Goal: Task Accomplishment & Management: Use online tool/utility

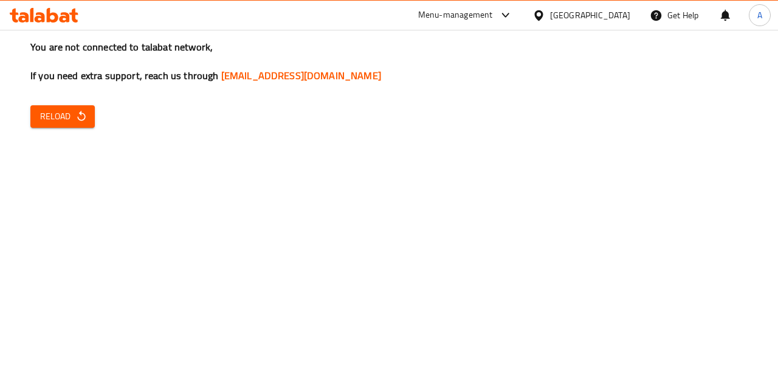
drag, startPoint x: 81, startPoint y: 130, endPoint x: 80, endPoint y: 123, distance: 6.2
click at [80, 123] on div "You are not connected to talabat network, If you need extra support, reach us t…" at bounding box center [389, 192] width 778 height 384
click at [80, 123] on span "Reload" at bounding box center [62, 116] width 45 height 15
click at [89, 119] on button "Reload" at bounding box center [62, 116] width 64 height 23
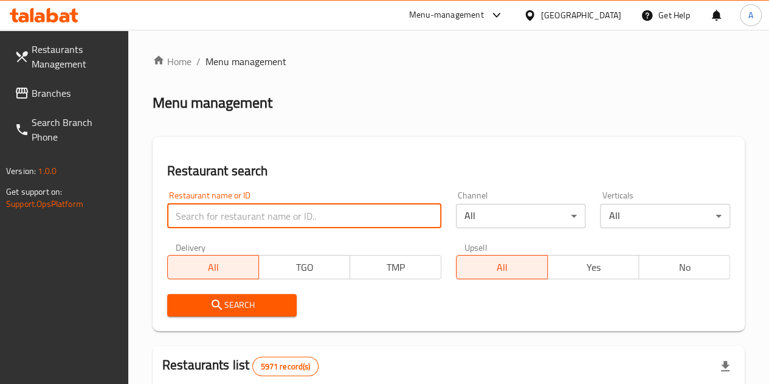
click at [226, 222] on input "search" at bounding box center [304, 216] width 274 height 24
type input "ashtel"
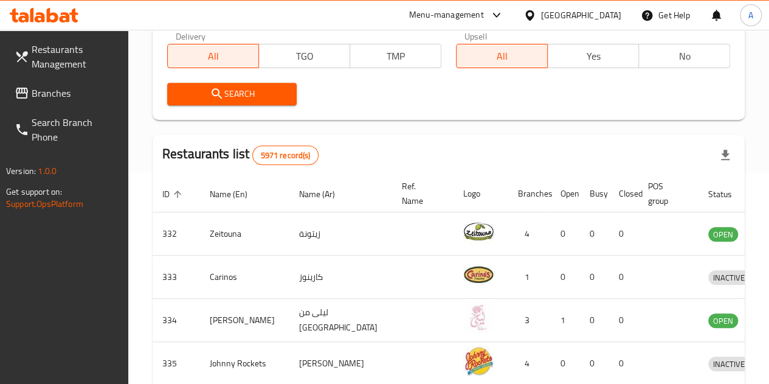
scroll to position [212, 0]
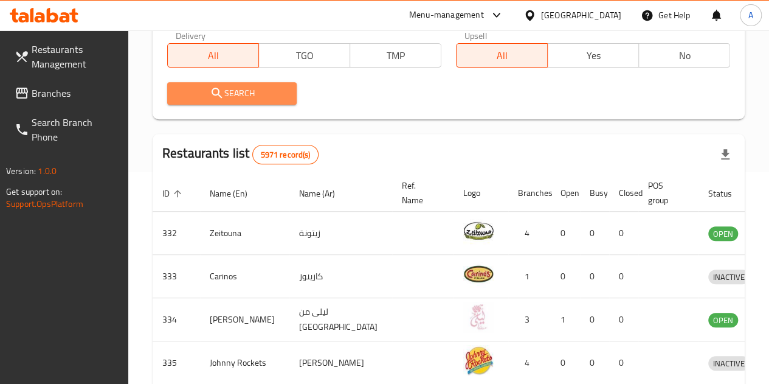
click at [214, 88] on icon "submit" at bounding box center [217, 93] width 15 height 15
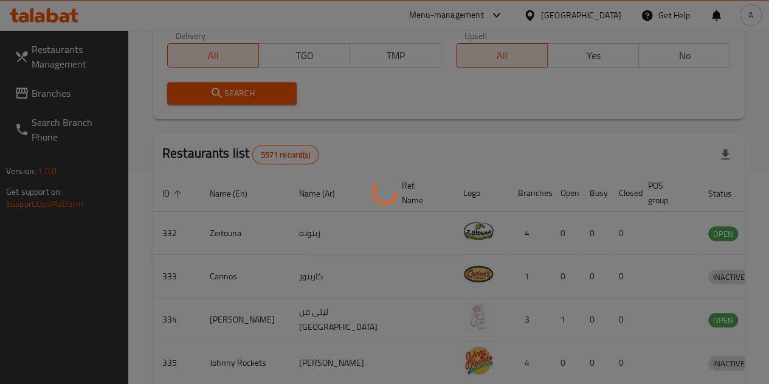
scroll to position [183, 0]
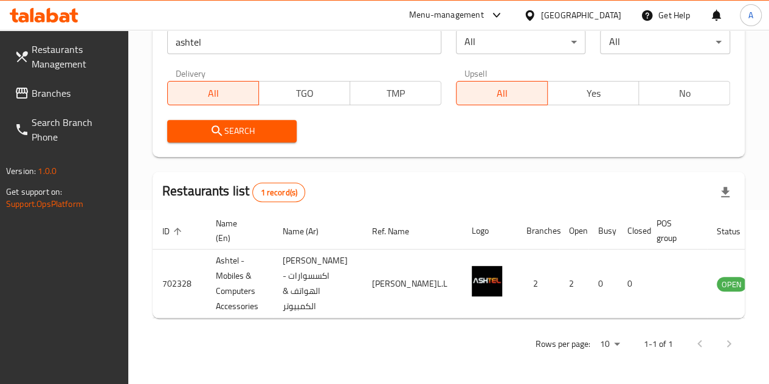
click at [504, 19] on icon at bounding box center [497, 15] width 15 height 15
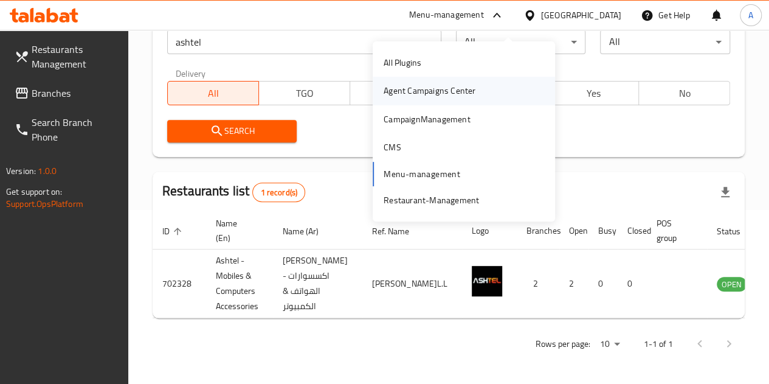
click at [414, 84] on div "Agent Campaigns Center" at bounding box center [430, 90] width 92 height 13
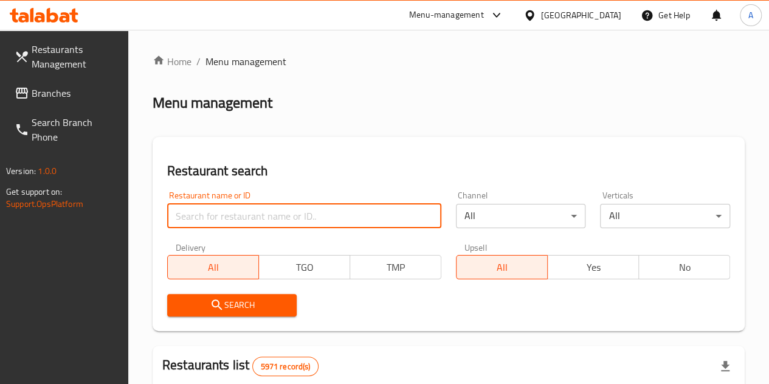
drag, startPoint x: 0, startPoint y: 0, endPoint x: 248, endPoint y: 213, distance: 326.8
click at [248, 213] on input "search" at bounding box center [304, 216] width 274 height 24
type input "sky and g"
click button "Search" at bounding box center [232, 305] width 130 height 23
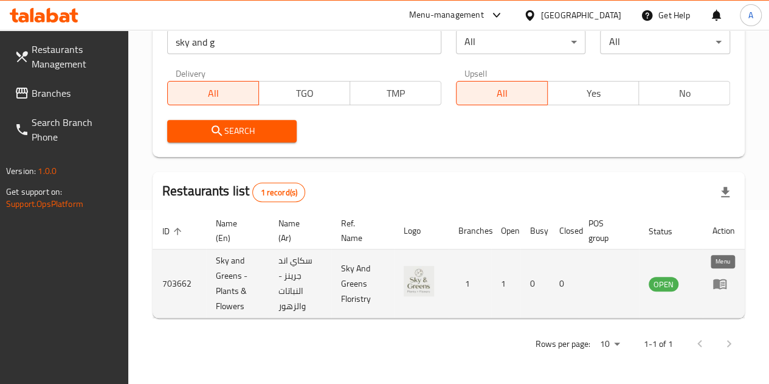
click at [721, 286] on icon "enhanced table" at bounding box center [720, 283] width 15 height 15
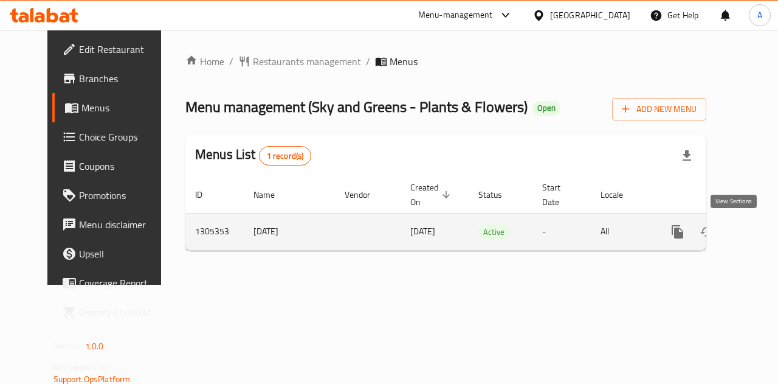
click at [758, 228] on icon "enhanced table" at bounding box center [765, 231] width 15 height 15
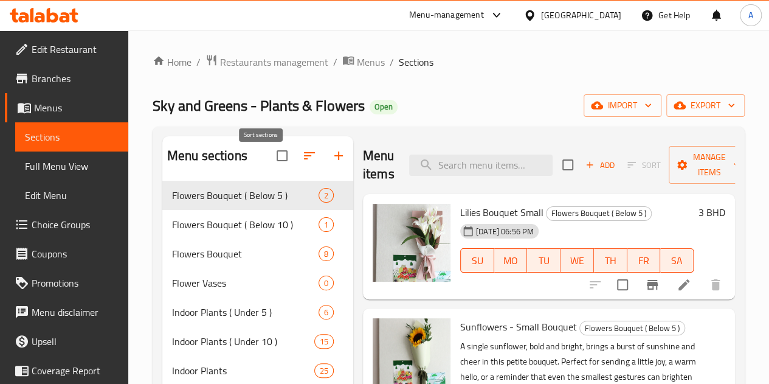
click at [302, 163] on icon "button" at bounding box center [309, 155] width 15 height 15
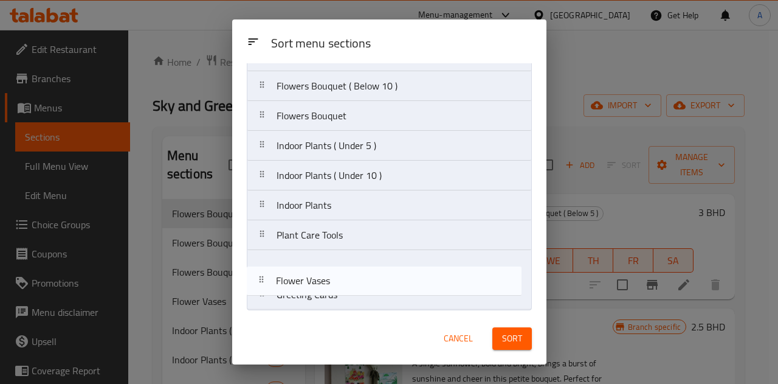
scroll to position [57, 0]
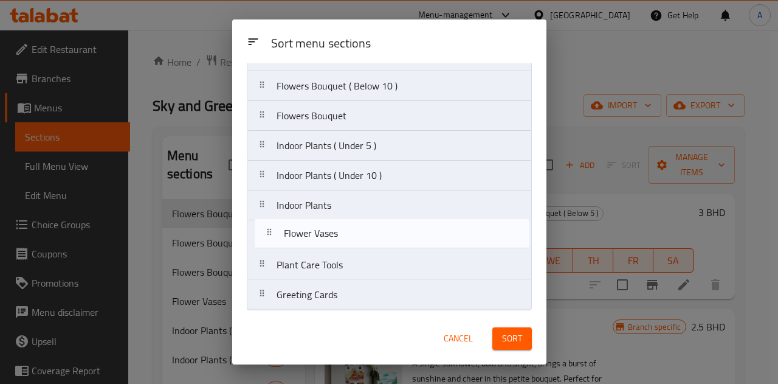
drag, startPoint x: 264, startPoint y: 203, endPoint x: 272, endPoint y: 241, distance: 39.7
click at [272, 241] on nav "Flowers Bouquet ( Below 5 ) Flowers Bouquet ( Below 10 ) Flowers Bouquet Flower…" at bounding box center [389, 175] width 285 height 269
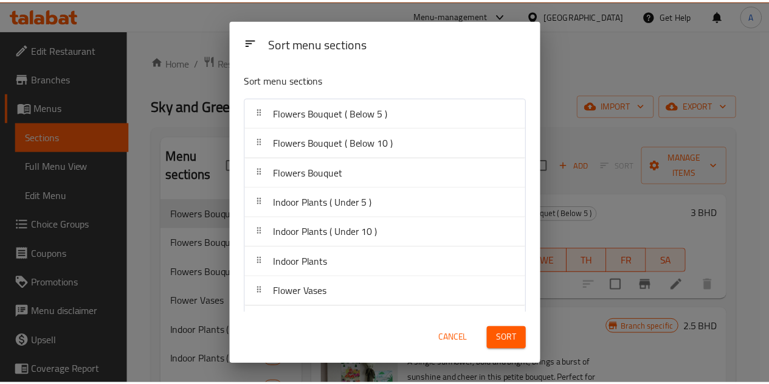
scroll to position [0, 0]
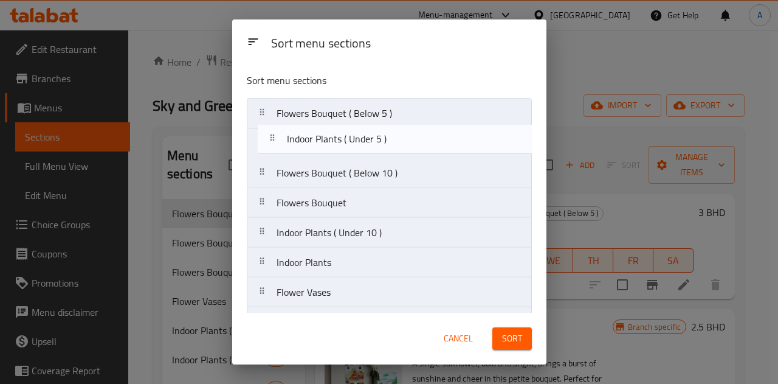
drag, startPoint x: 258, startPoint y: 203, endPoint x: 270, endPoint y: 134, distance: 69.1
click at [270, 134] on nav "Flowers Bouquet ( Below 5 ) Flowers Bouquet ( Below 10 ) Flowers Bouquet Indoor…" at bounding box center [389, 232] width 285 height 269
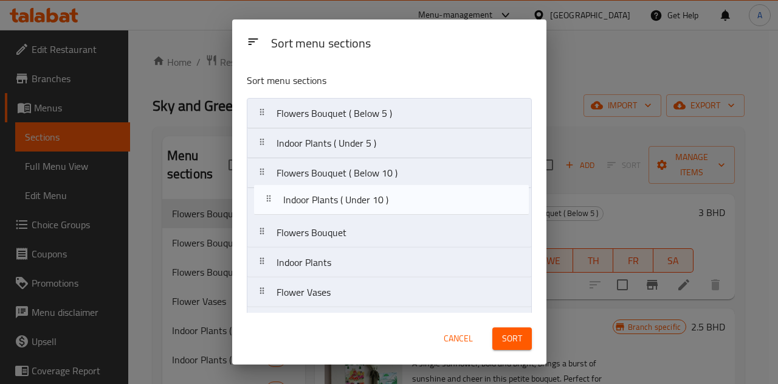
drag, startPoint x: 263, startPoint y: 237, endPoint x: 271, endPoint y: 201, distance: 36.9
click at [271, 201] on nav "Flowers Bouquet ( Below 5 ) Indoor Plants ( Under 5 ) Flowers Bouquet ( Below 1…" at bounding box center [389, 232] width 285 height 269
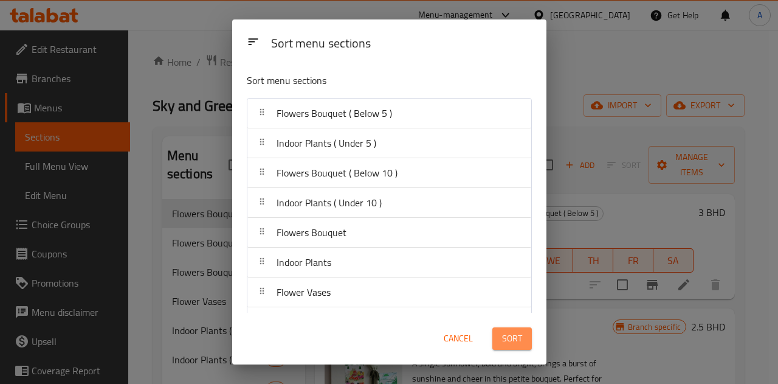
click at [515, 341] on span "Sort" at bounding box center [512, 338] width 20 height 15
